Goal: Task Accomplishment & Management: Use online tool/utility

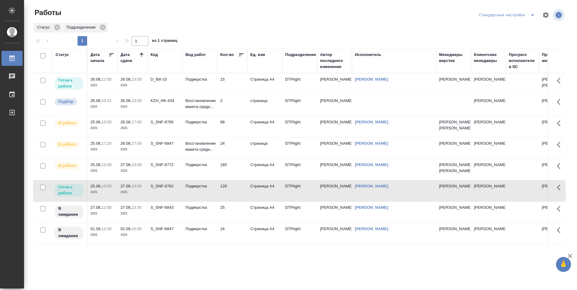
click at [236, 83] on td "15" at bounding box center [232, 83] width 30 height 21
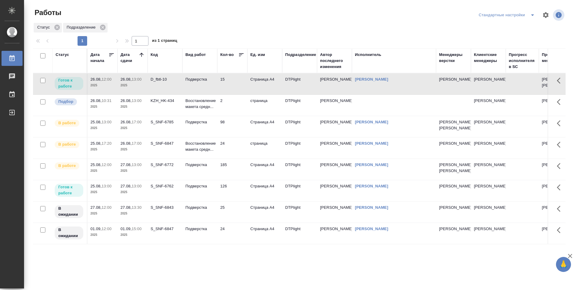
click at [234, 133] on td "98" at bounding box center [232, 126] width 30 height 21
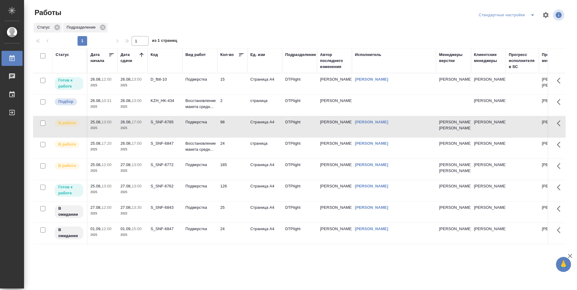
click at [229, 158] on td "24" at bounding box center [232, 147] width 30 height 21
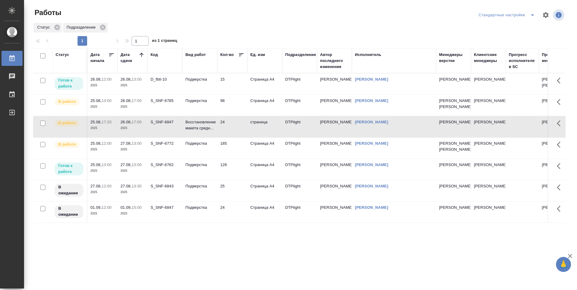
click at [237, 86] on td "15" at bounding box center [232, 83] width 30 height 21
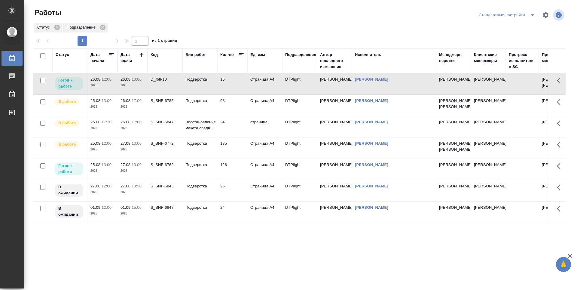
click at [237, 86] on td "15" at bounding box center [232, 83] width 30 height 21
click at [232, 82] on td "15" at bounding box center [232, 83] width 30 height 21
click at [237, 115] on td "98" at bounding box center [232, 105] width 30 height 21
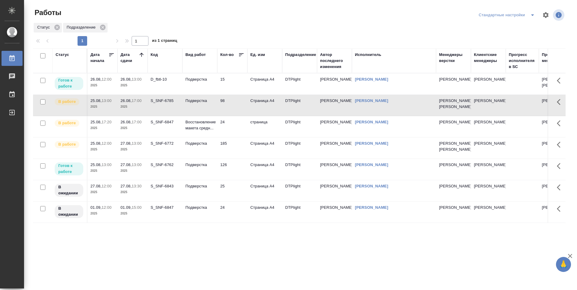
click at [239, 137] on td "24" at bounding box center [232, 126] width 30 height 21
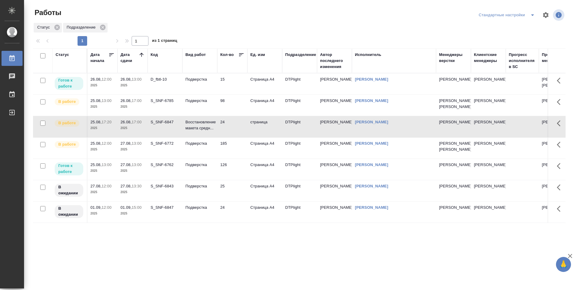
click at [237, 116] on td "98" at bounding box center [232, 105] width 30 height 21
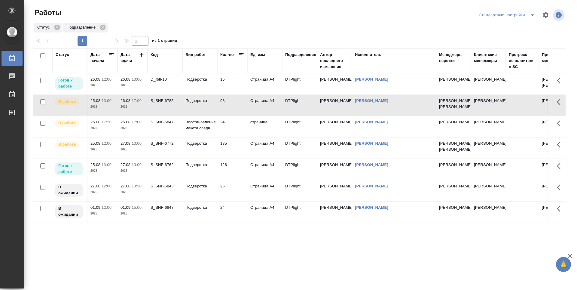
click at [237, 116] on td "98" at bounding box center [232, 105] width 30 height 21
click at [245, 158] on td "185" at bounding box center [232, 147] width 30 height 21
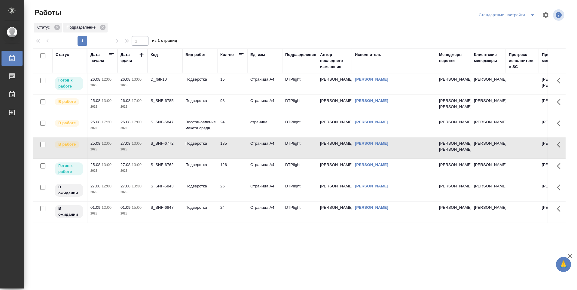
click at [245, 158] on td "185" at bounding box center [232, 147] width 30 height 21
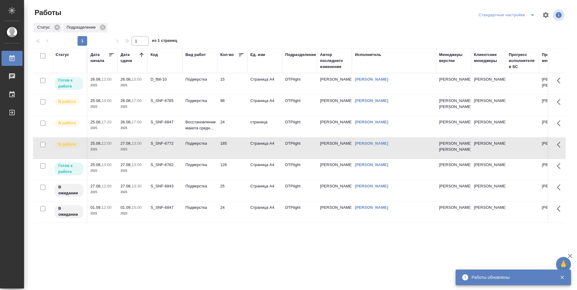
click at [236, 137] on td "24" at bounding box center [232, 126] width 30 height 21
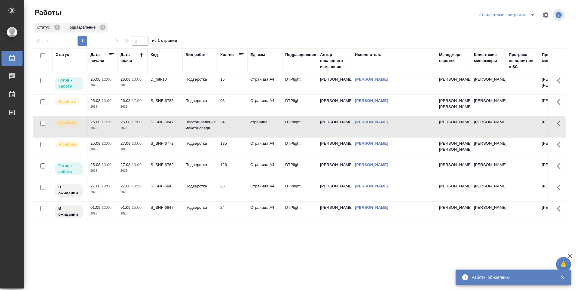
click at [233, 87] on td "15" at bounding box center [232, 83] width 30 height 21
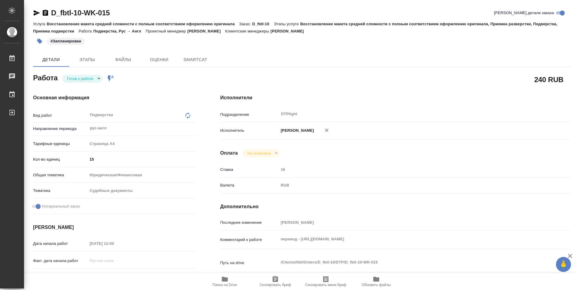
type textarea "x"
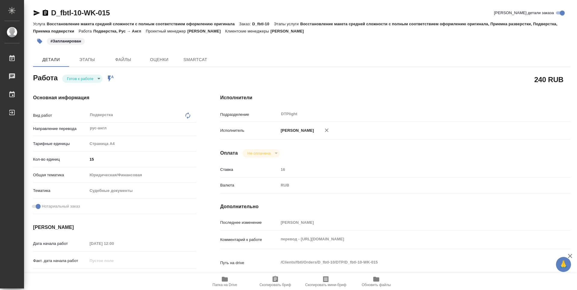
type textarea "x"
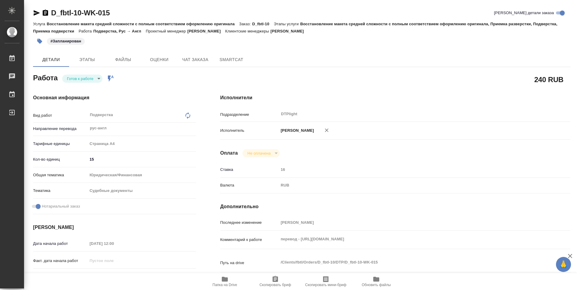
type textarea "x"
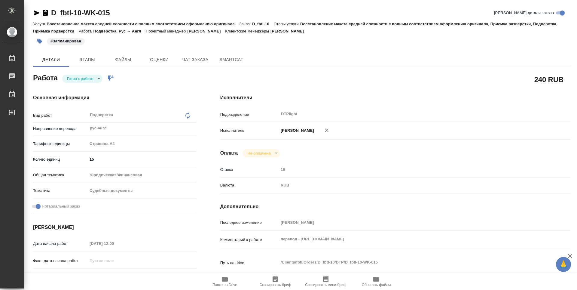
type textarea "x"
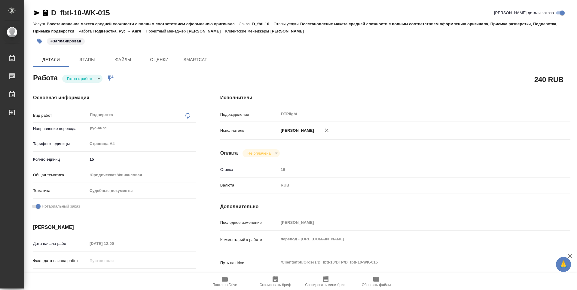
type textarea "x"
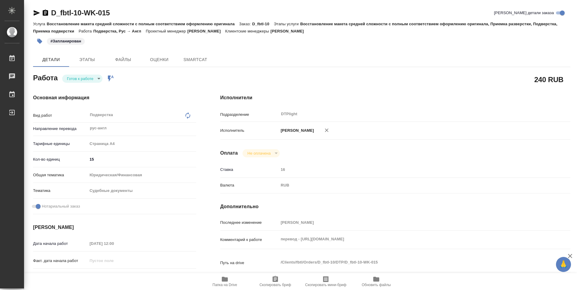
type textarea "x"
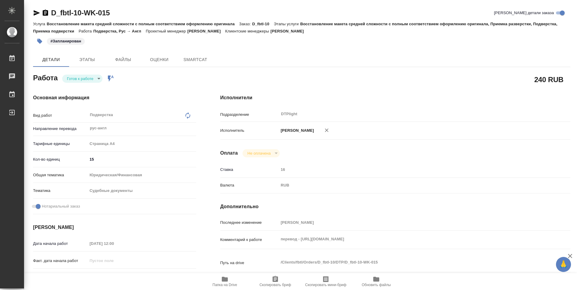
type textarea "x"
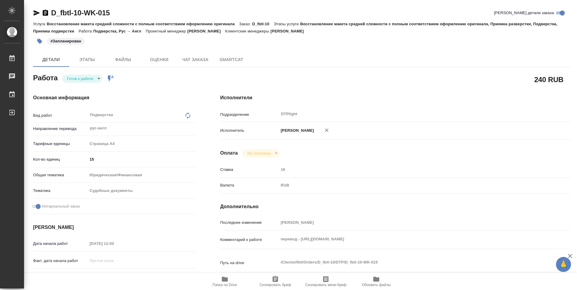
type textarea "x"
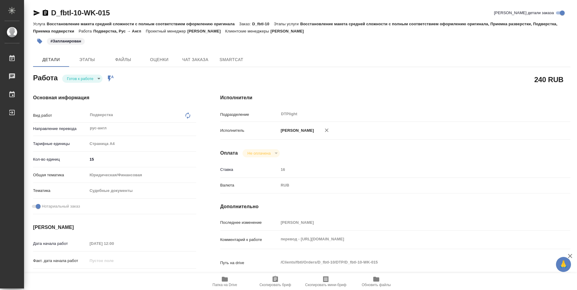
type textarea "x"
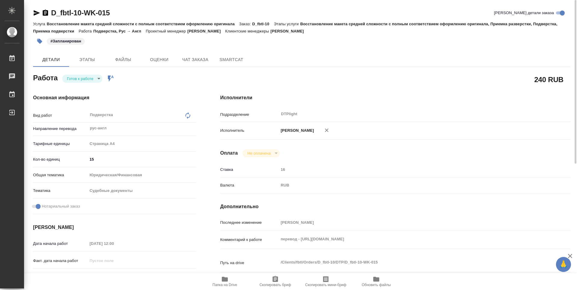
click at [326, 158] on div "Исполнители Подразделение DTPlight ​ Исполнитель Гусельников Роман Оплата Не оп…" at bounding box center [395, 210] width 374 height 257
drag, startPoint x: 227, startPoint y: 281, endPoint x: 245, endPoint y: 266, distance: 22.6
click at [227, 281] on icon "button" at bounding box center [224, 278] width 7 height 7
click at [98, 76] on body "🙏 .cls-1 fill:#fff; AWATERA Guselnikov Roman Работы 0 Чаты График Выйти D_fbtl-…" at bounding box center [288, 145] width 577 height 290
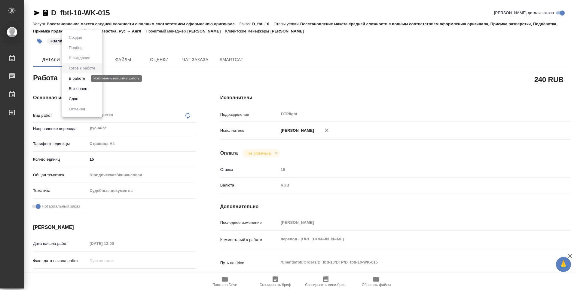
click at [84, 77] on button "В работе" at bounding box center [77, 78] width 20 height 7
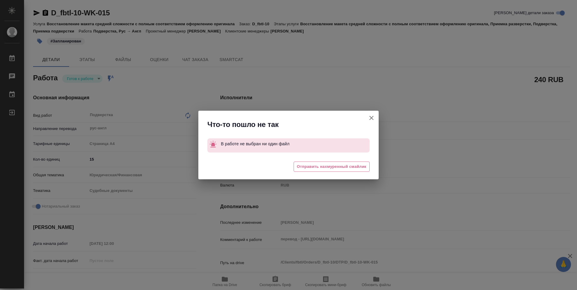
type textarea "x"
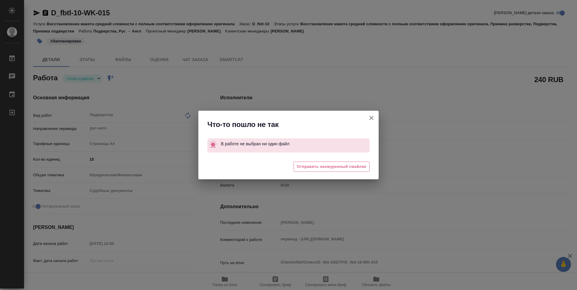
type textarea "x"
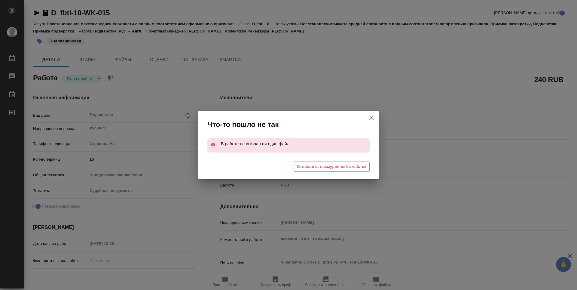
type textarea "x"
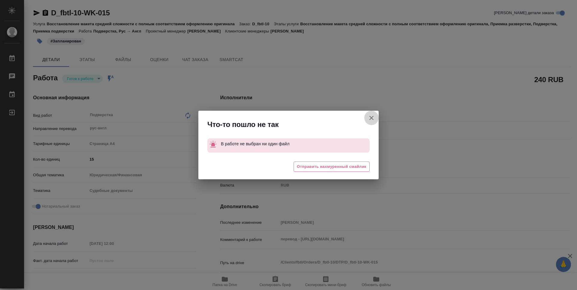
click at [372, 114] on icon "button" at bounding box center [371, 117] width 7 height 7
type textarea "x"
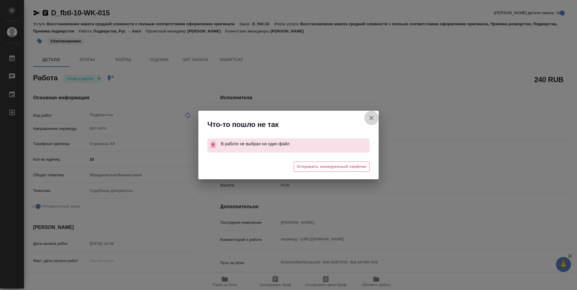
type textarea "x"
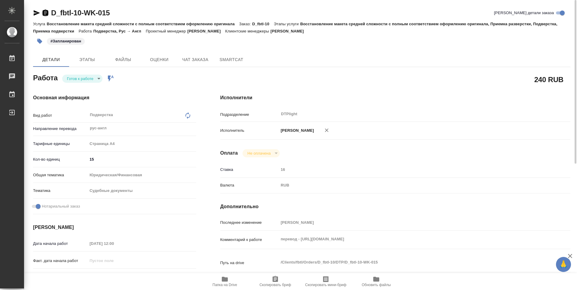
click at [45, 15] on icon "button" at bounding box center [45, 13] width 5 height 6
click at [91, 77] on body "🙏 .cls-1 fill:#fff; AWATERA Guselnikov Roman Работы 0 Чаты График Выйти D_fbtl-…" at bounding box center [288, 145] width 577 height 290
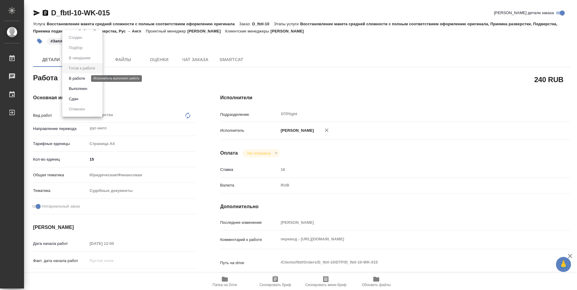
click at [77, 79] on button "В работе" at bounding box center [77, 78] width 20 height 7
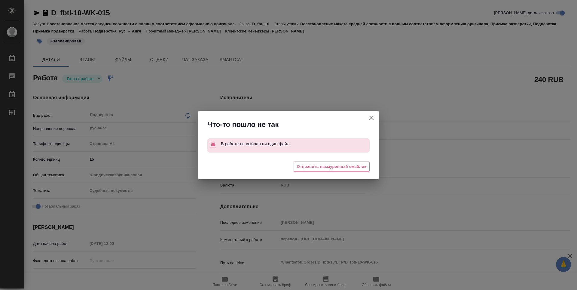
type textarea "x"
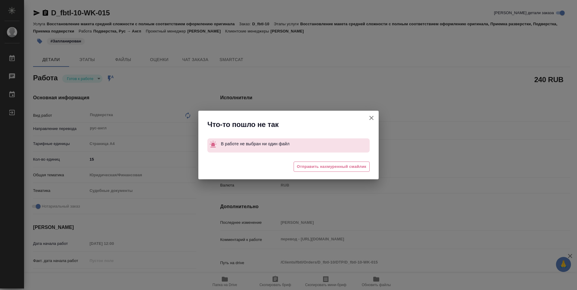
type textarea "x"
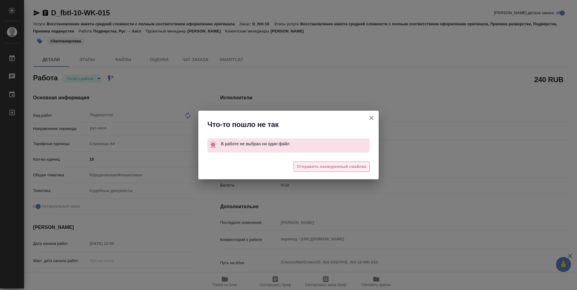
click at [352, 166] on span "Отправить нахмуренный смайлик" at bounding box center [331, 166] width 69 height 7
type textarea "x"
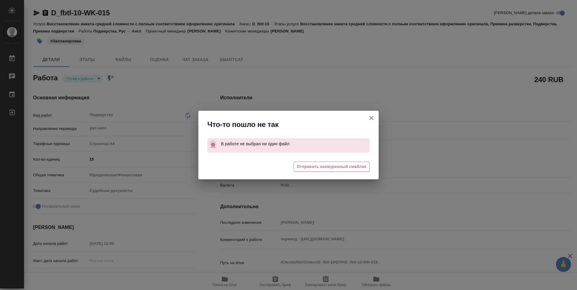
type textarea "x"
click at [372, 115] on div "Что-то пошло не так В работе не выбран ни один файл 😒 Отправить нахмуренный сма…" at bounding box center [288, 145] width 577 height 290
type textarea "x"
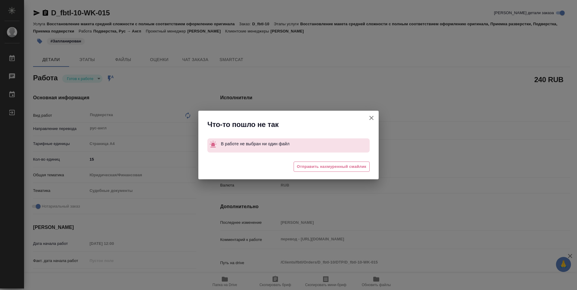
type textarea "x"
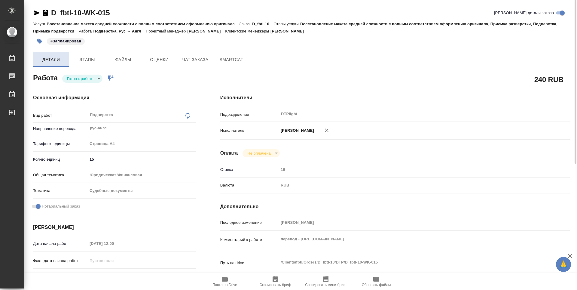
type textarea "x"
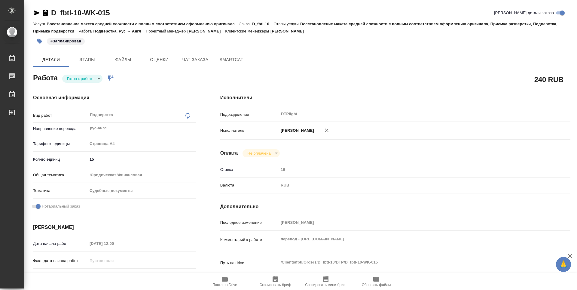
click at [33, 12] on icon "button" at bounding box center [36, 12] width 7 height 7
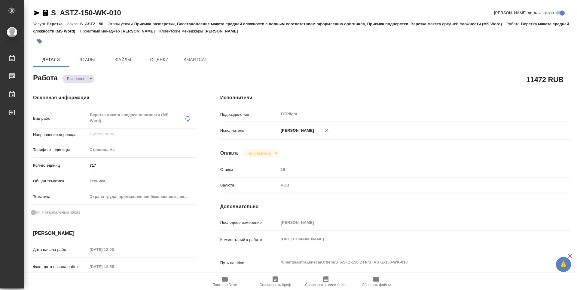
type textarea "x"
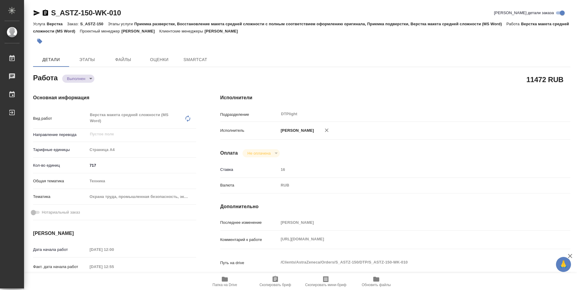
type textarea "x"
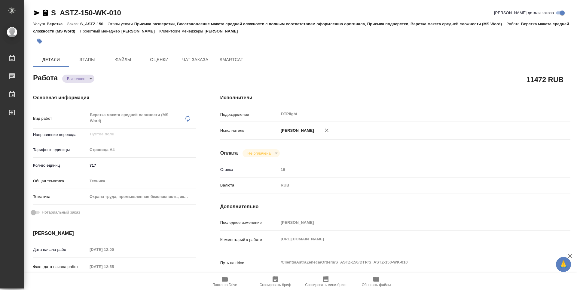
type textarea "x"
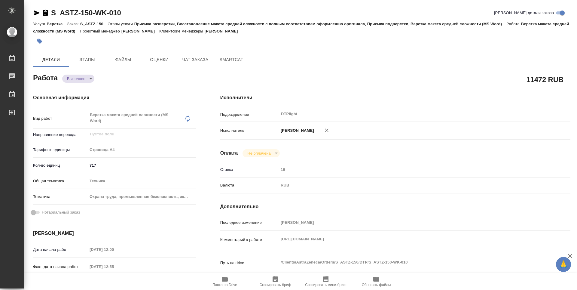
type textarea "x"
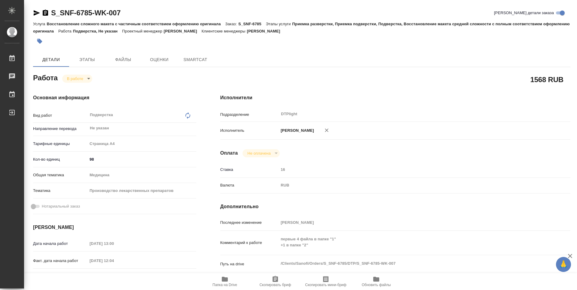
type textarea "x"
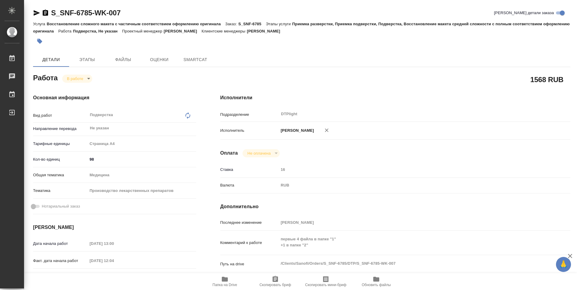
type textarea "x"
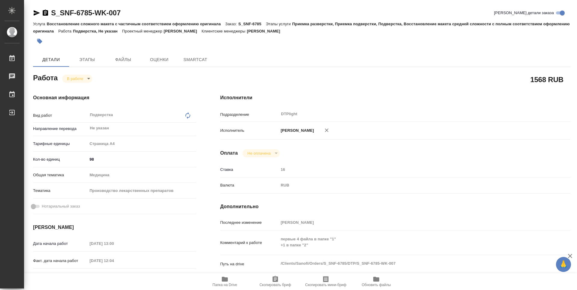
type textarea "x"
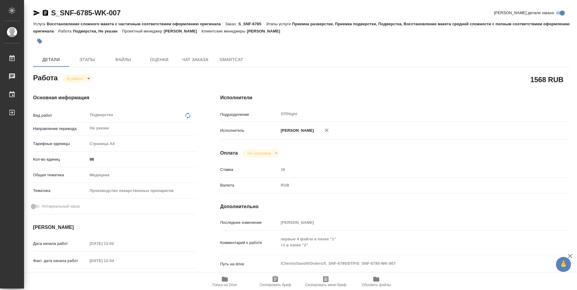
type textarea "x"
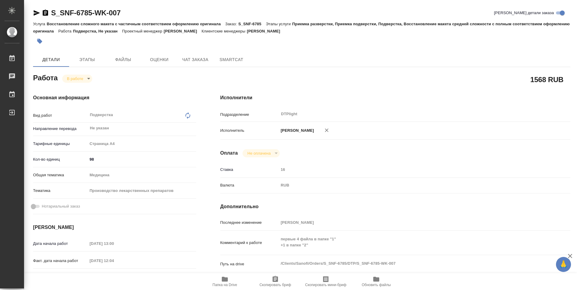
type textarea "x"
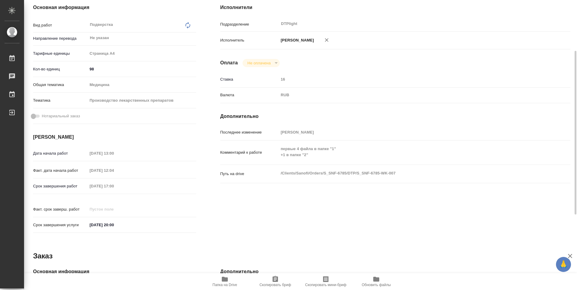
scroll to position [120, 0]
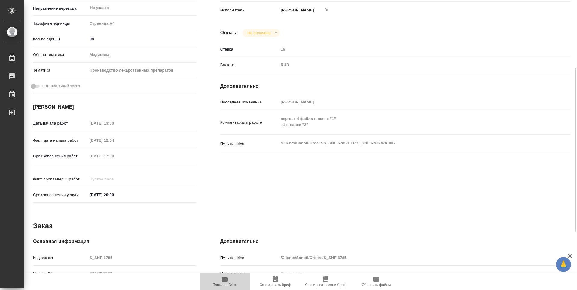
click at [230, 281] on span "Папка на Drive" at bounding box center [224, 280] width 43 height 11
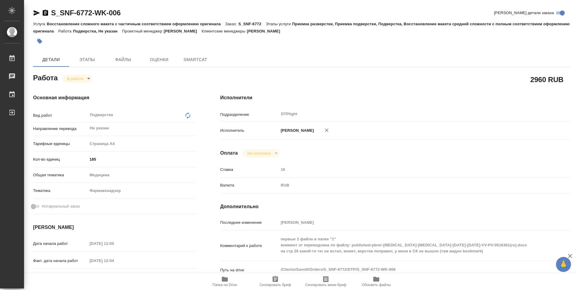
type textarea "x"
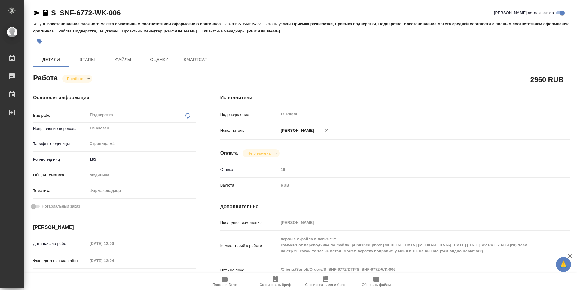
type textarea "x"
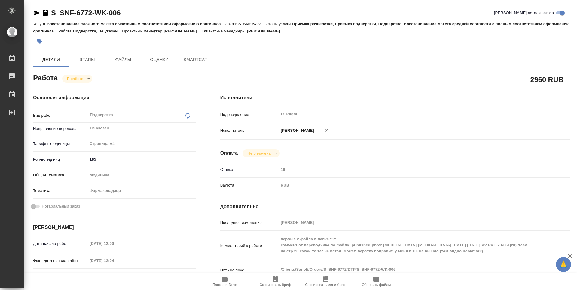
type textarea "x"
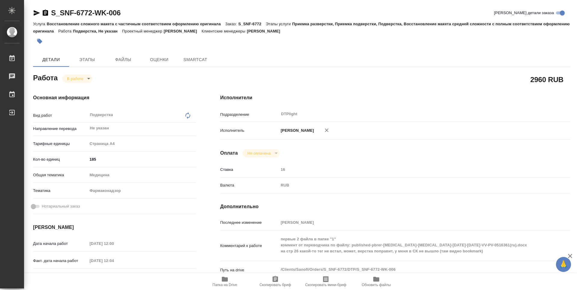
type textarea "x"
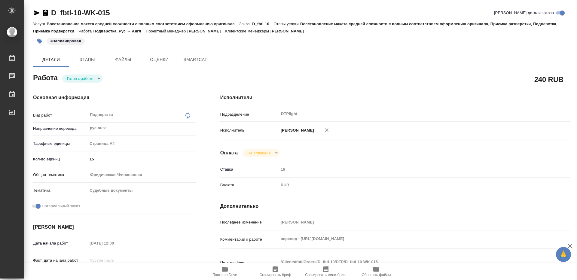
type textarea "x"
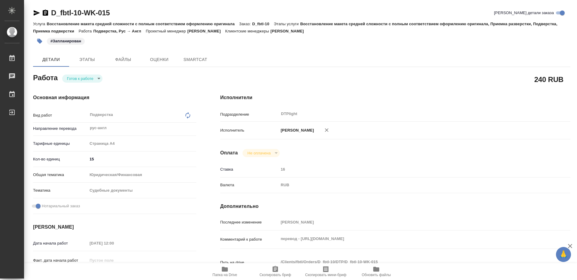
type textarea "x"
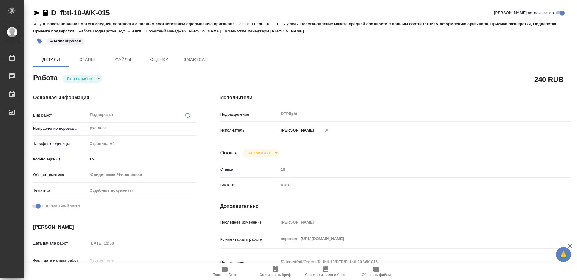
type textarea "x"
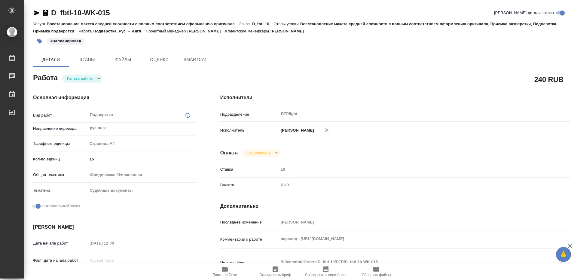
click at [94, 80] on body "🙏 .cls-1 fill:#fff; AWATERA Guselnikov Roman Работы Чаты График Выйти D_fbtl-10…" at bounding box center [288, 140] width 577 height 280
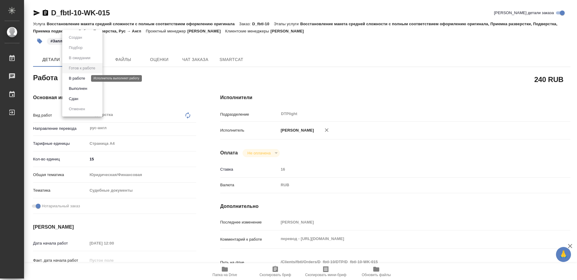
click at [82, 80] on button "В работе" at bounding box center [77, 78] width 20 height 7
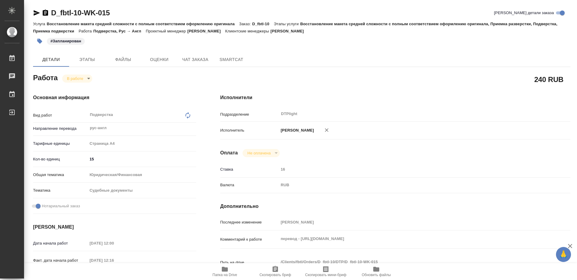
type textarea "x"
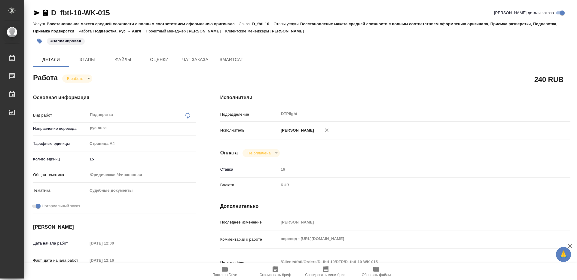
type textarea "x"
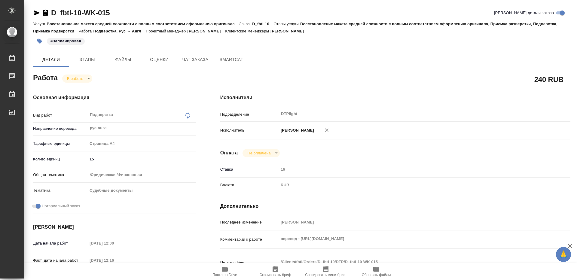
type textarea "x"
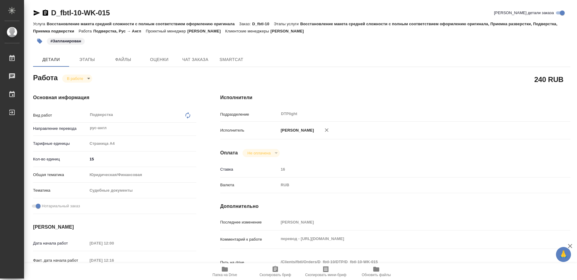
type textarea "x"
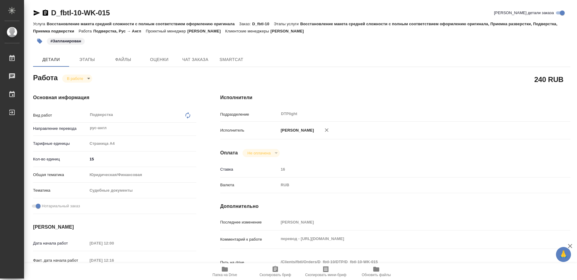
type textarea "x"
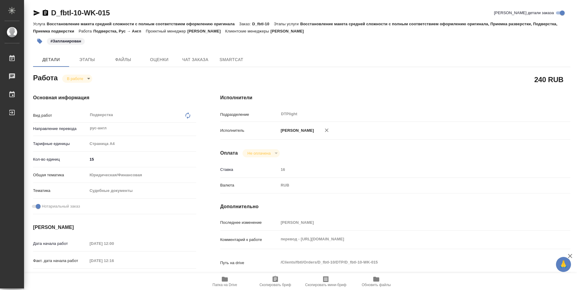
type textarea "x"
